Goal: Task Accomplishment & Management: Use online tool/utility

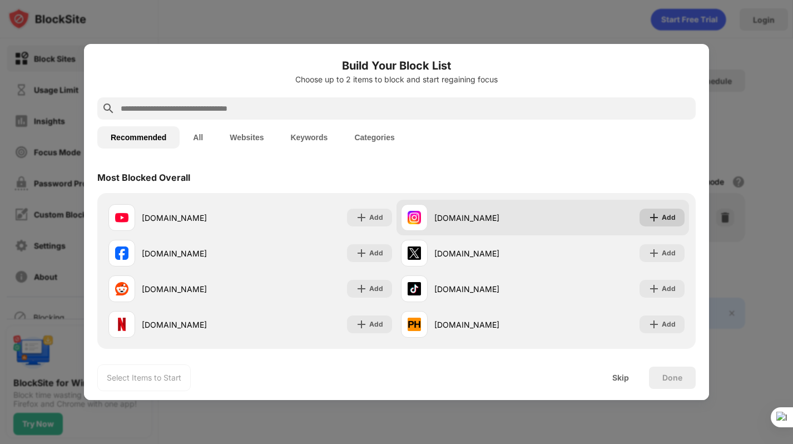
click at [657, 220] on img at bounding box center [654, 217] width 11 height 11
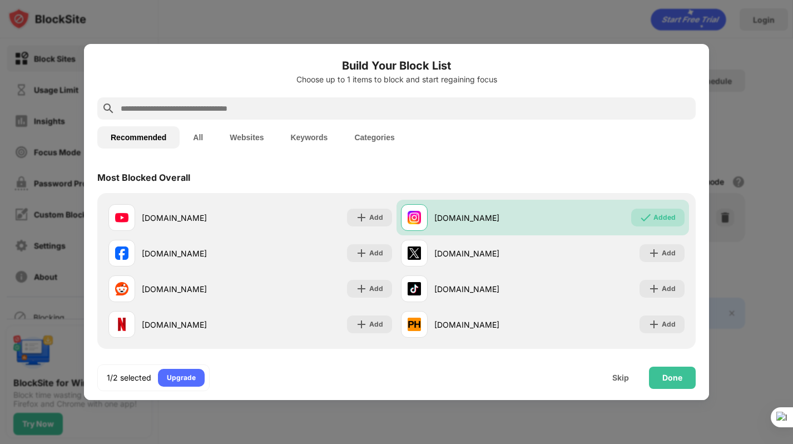
click at [204, 139] on button "All" at bounding box center [198, 137] width 37 height 22
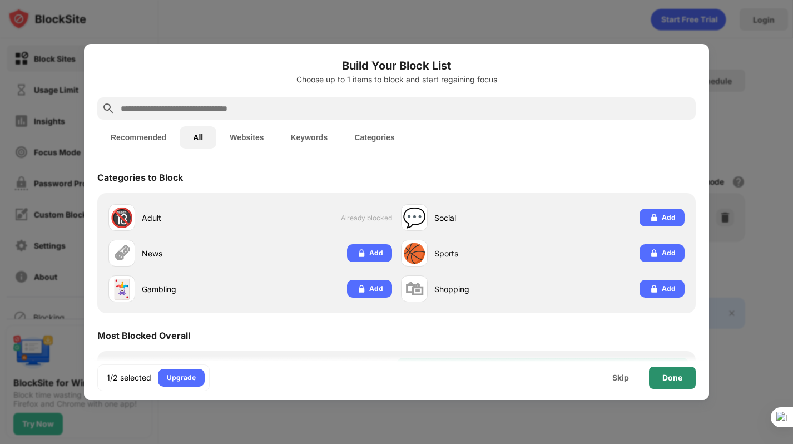
click at [669, 379] on div "Done" at bounding box center [673, 377] width 20 height 9
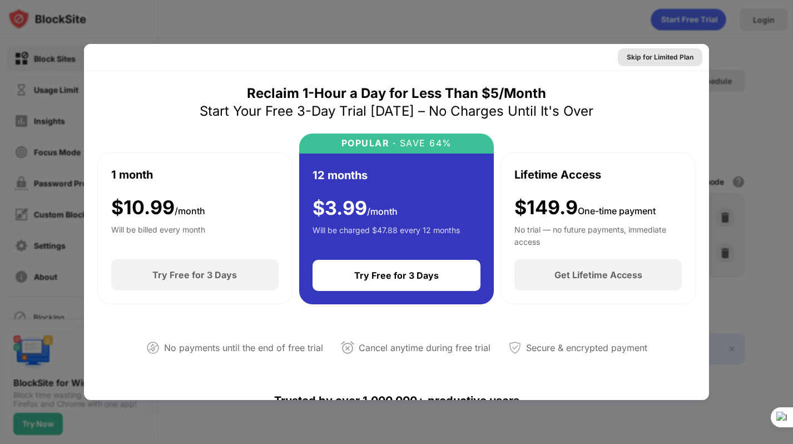
click at [646, 56] on div "Skip for Limited Plan" at bounding box center [660, 57] width 67 height 11
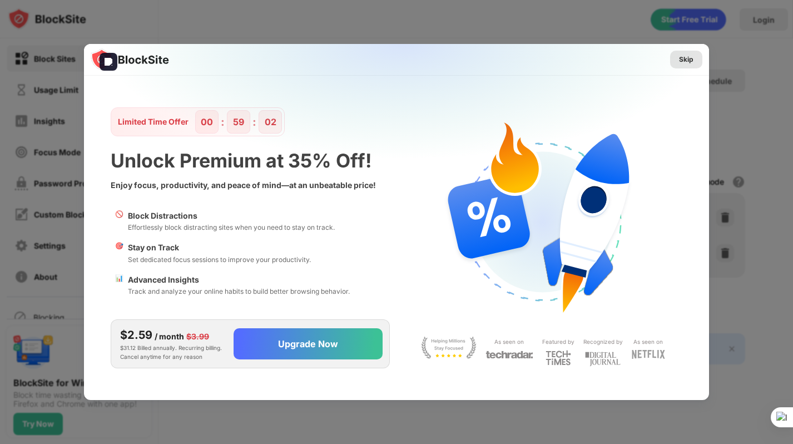
click at [689, 61] on div "Skip" at bounding box center [686, 59] width 14 height 11
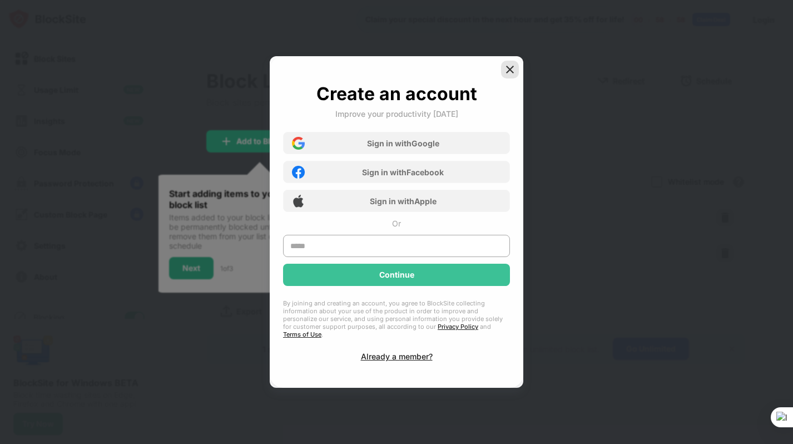
click at [509, 75] on img at bounding box center [510, 69] width 11 height 11
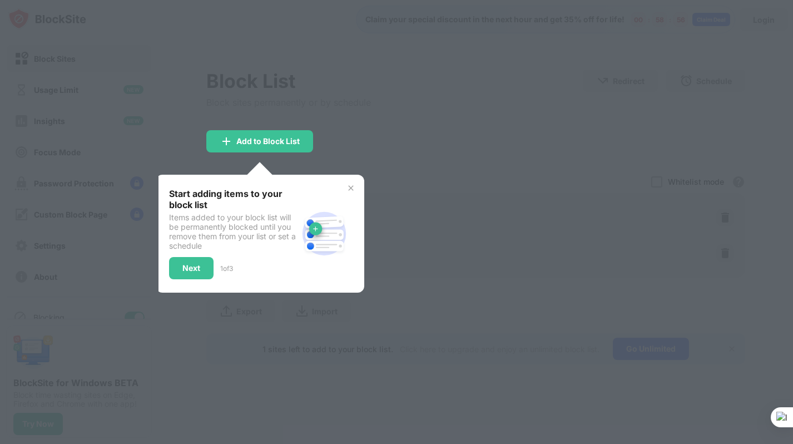
click at [193, 273] on div "Next" at bounding box center [191, 268] width 45 height 22
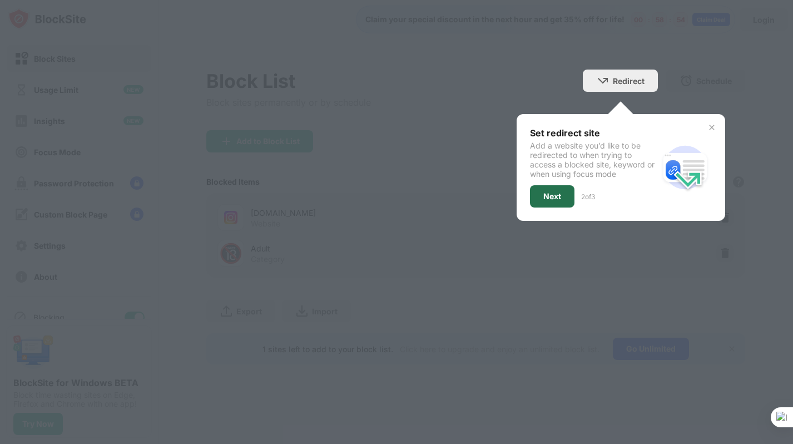
click at [541, 200] on div "Next" at bounding box center [552, 196] width 45 height 22
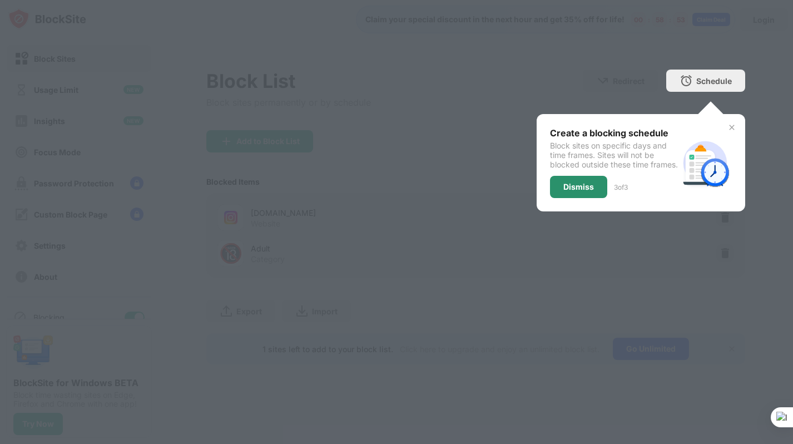
click at [580, 191] on div "Dismiss" at bounding box center [579, 187] width 31 height 9
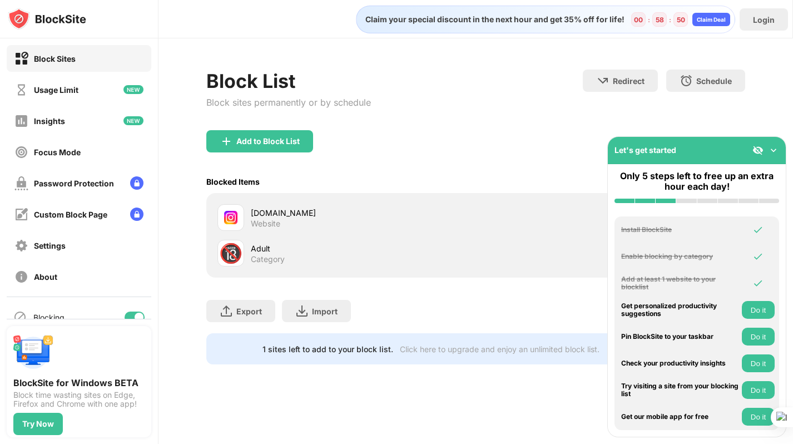
click at [277, 221] on div "Website" at bounding box center [265, 224] width 29 height 10
click at [777, 149] on img at bounding box center [773, 150] width 11 height 11
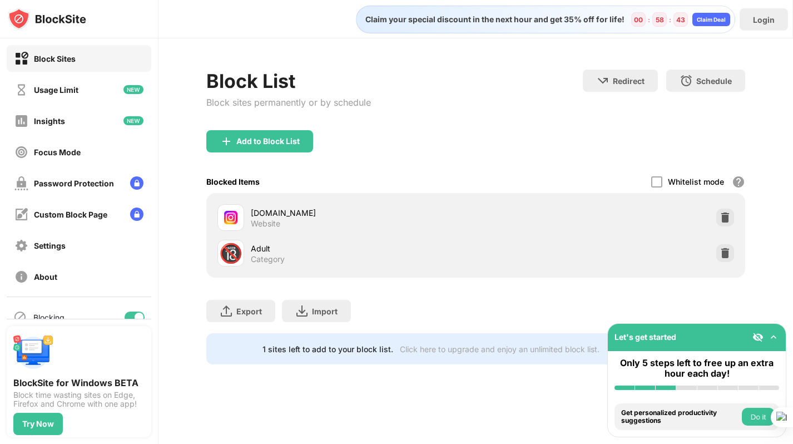
click at [262, 208] on div "[DOMAIN_NAME]" at bounding box center [363, 213] width 225 height 12
click at [274, 211] on div "[DOMAIN_NAME]" at bounding box center [363, 213] width 225 height 12
